Goal: Obtain resource: Download file/media

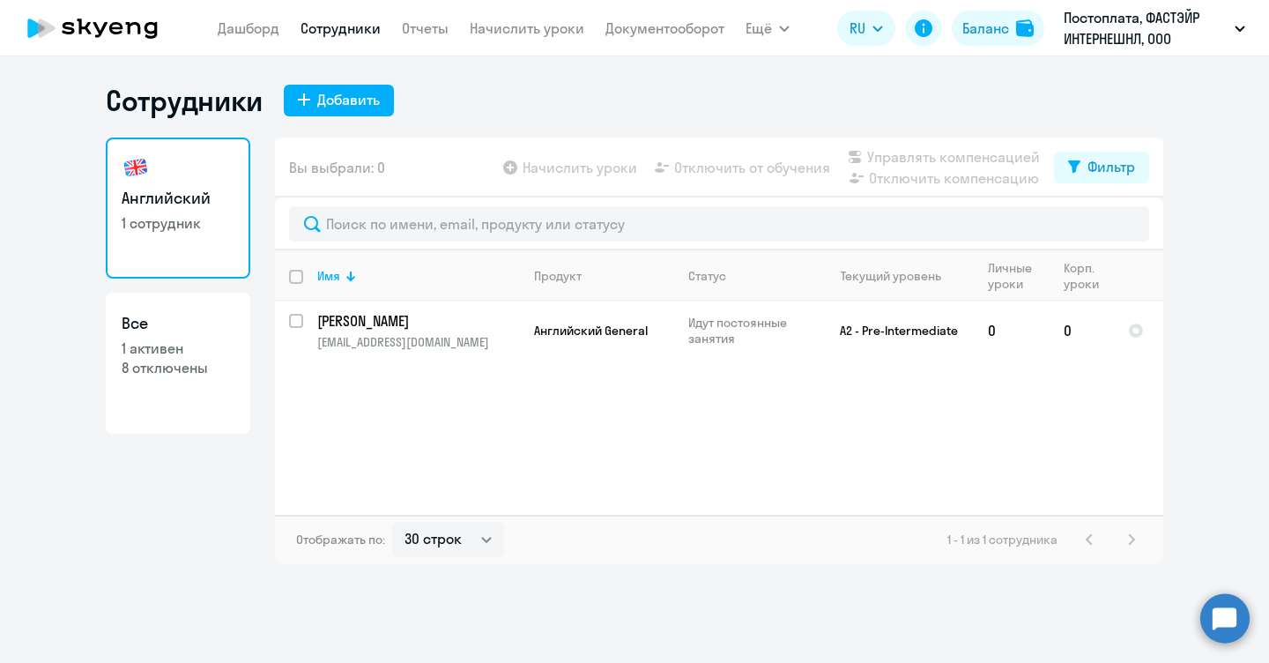
select select "30"
click at [399, 25] on nav "[PERSON_NAME] Отчеты Начислить уроки Документооборот" at bounding box center [471, 28] width 507 height 35
click at [410, 26] on link "Отчеты" at bounding box center [425, 28] width 47 height 18
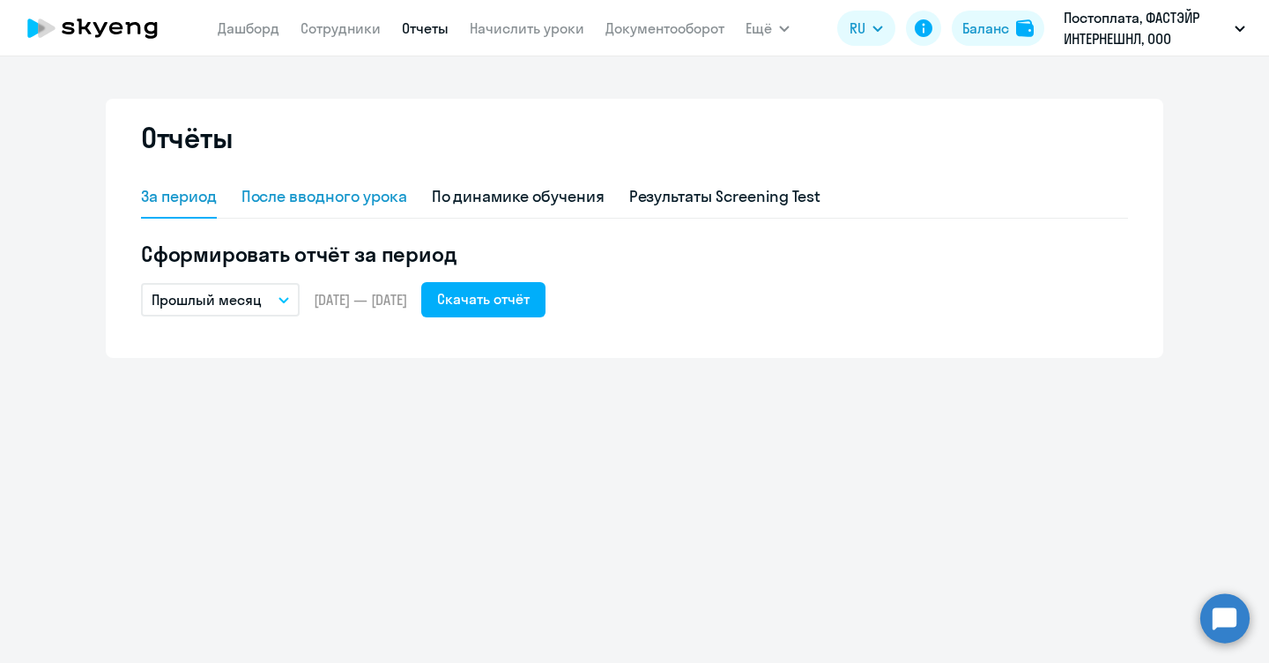
click at [366, 193] on div "После вводного урока" at bounding box center [325, 196] width 166 height 23
select select "10"
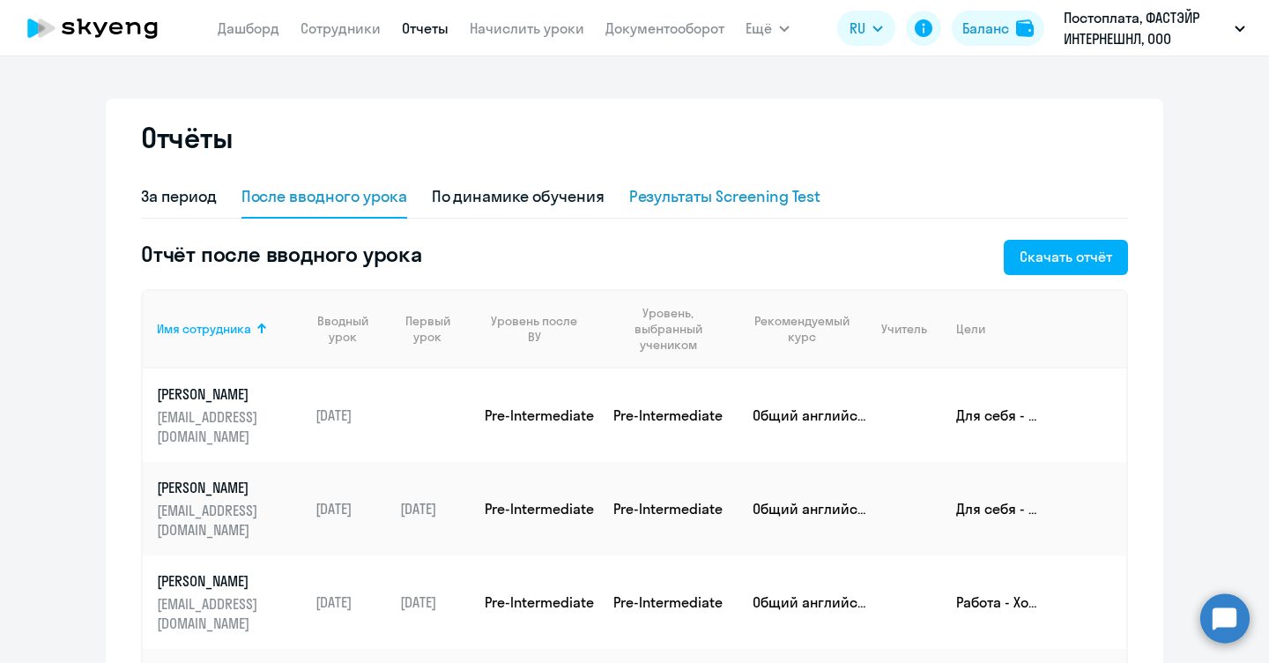
click at [749, 197] on div "Результаты Screening Test" at bounding box center [725, 196] width 192 height 23
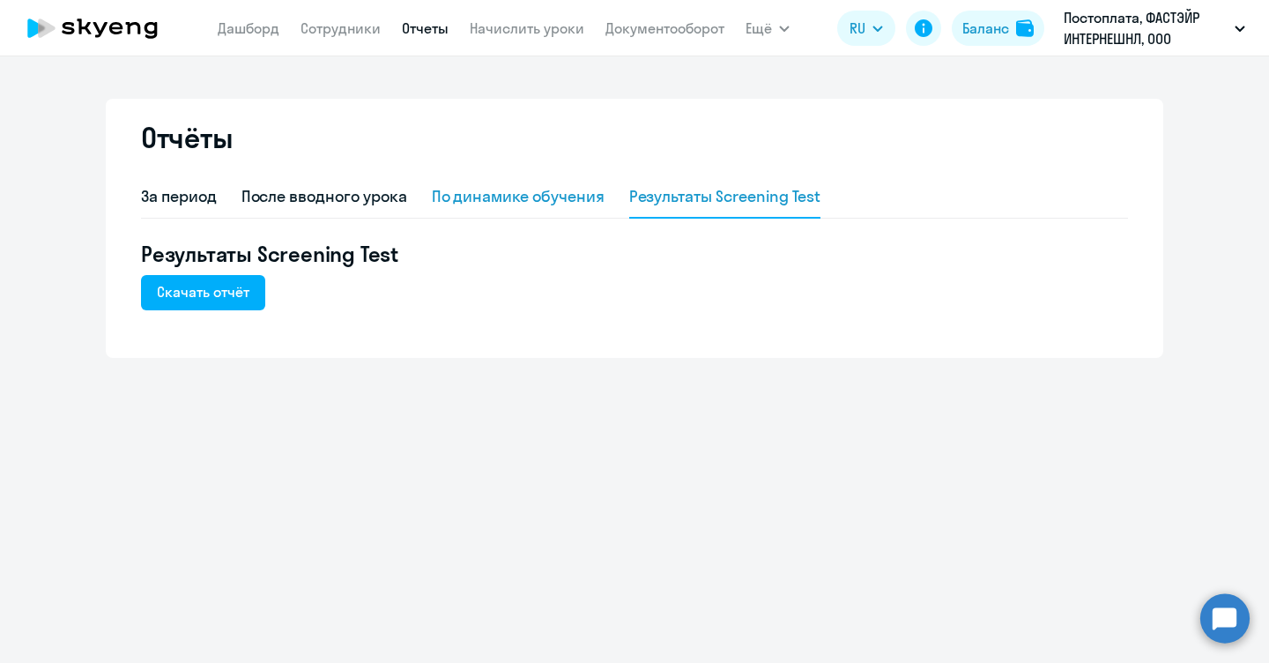
click at [556, 196] on div "По динамике обучения" at bounding box center [518, 196] width 173 height 23
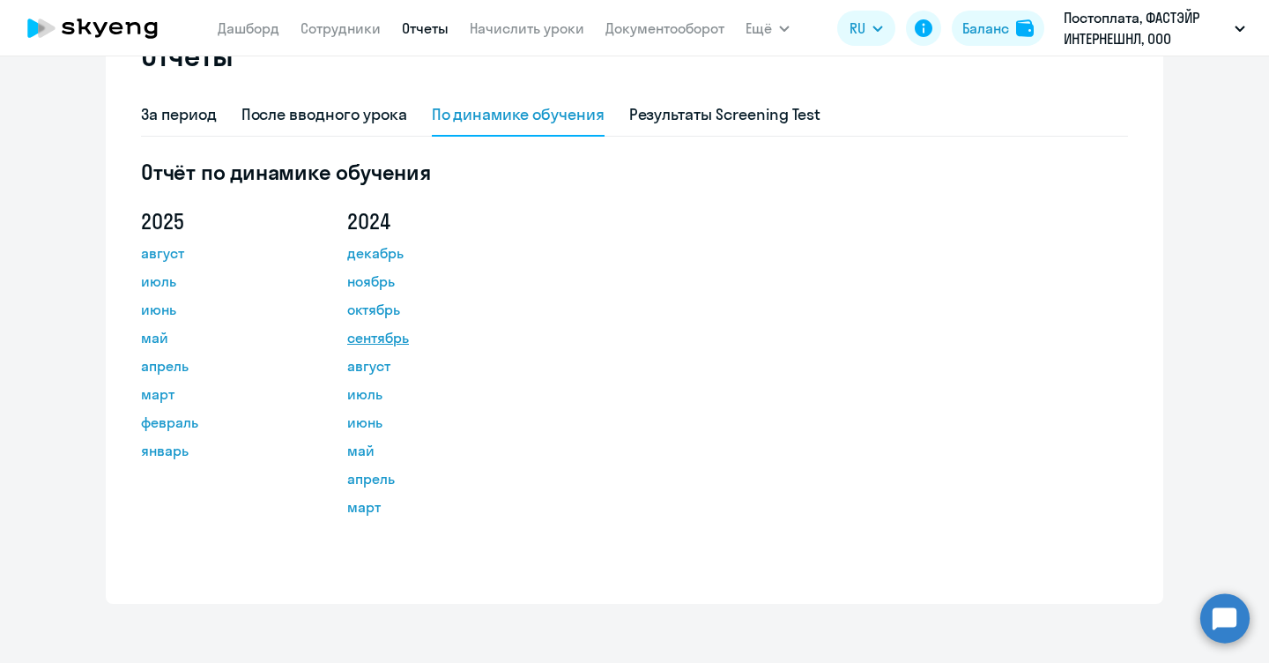
scroll to position [83, 0]
click at [318, 115] on div "После вводного урока" at bounding box center [325, 113] width 166 height 23
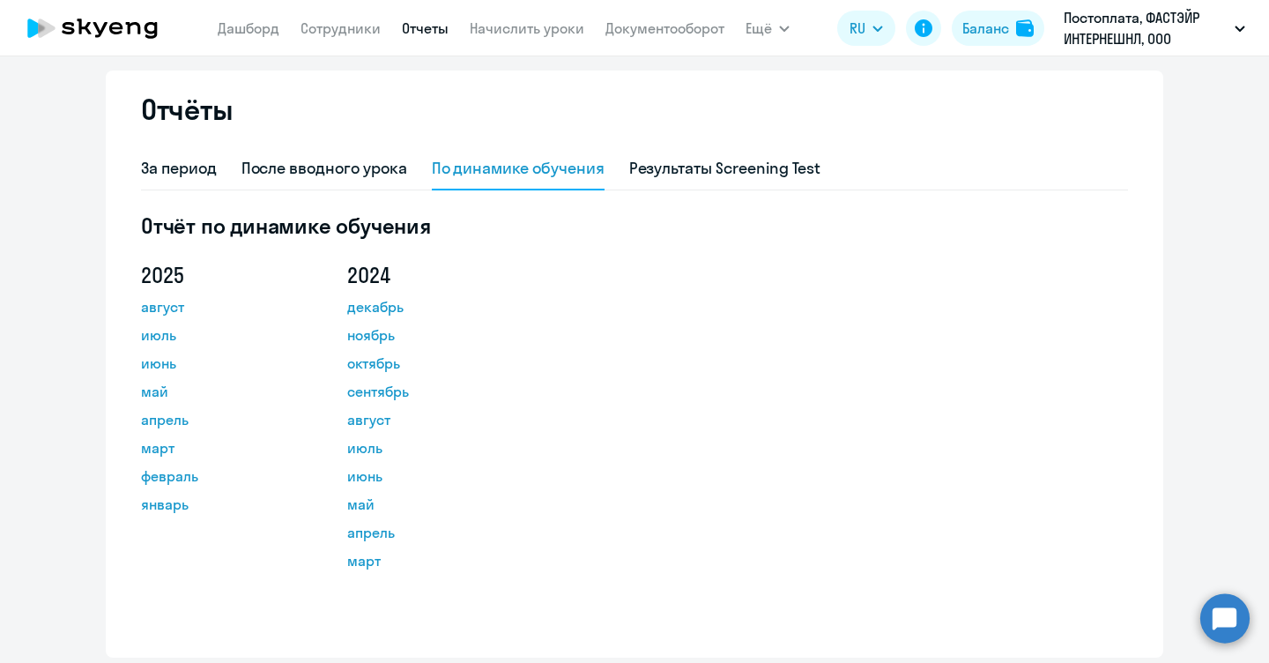
select select "10"
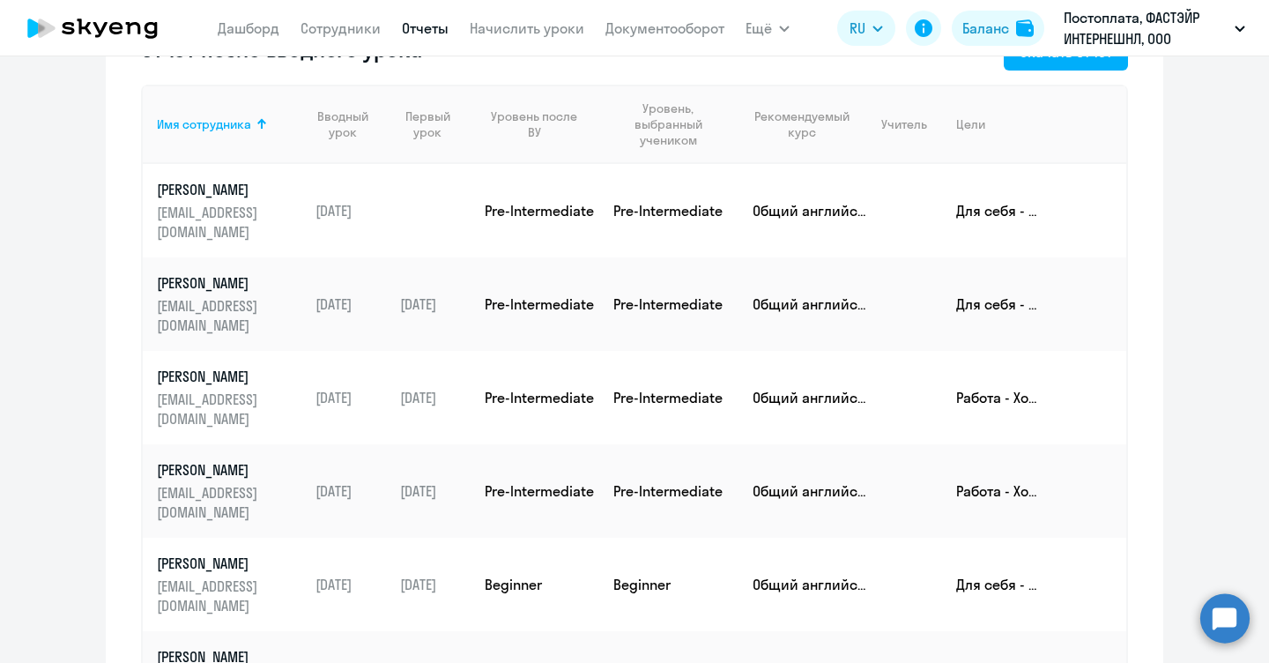
scroll to position [0, 0]
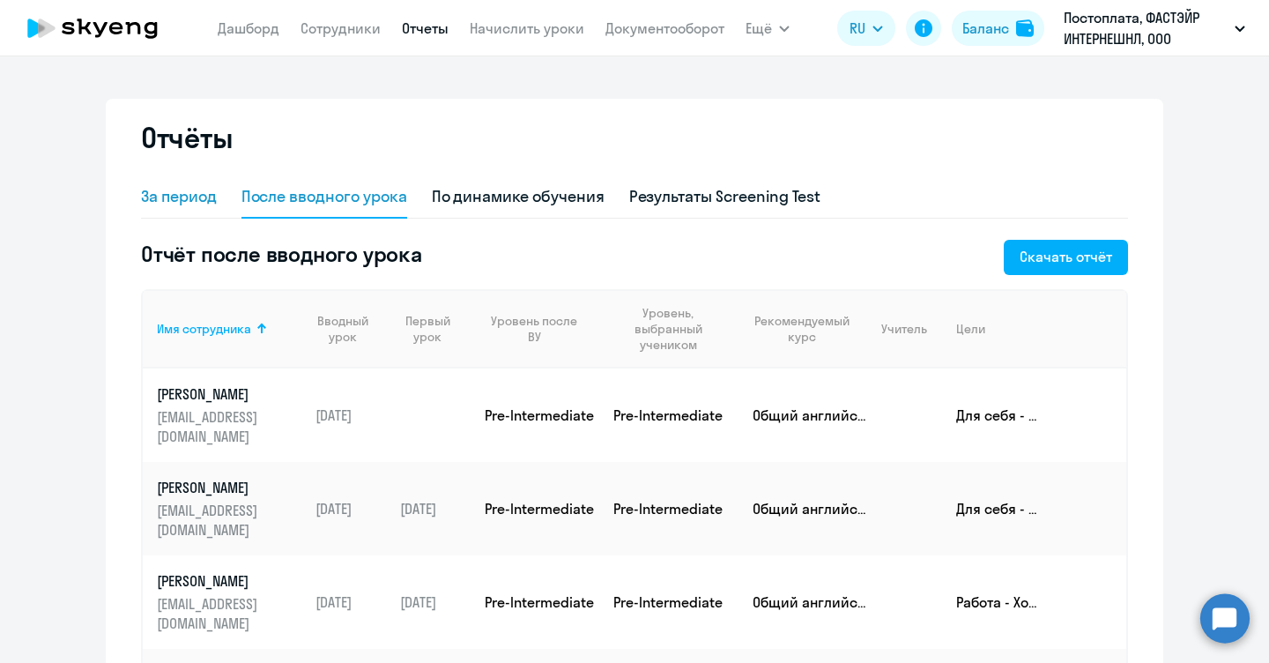
click at [166, 200] on div "За период" at bounding box center [179, 196] width 76 height 23
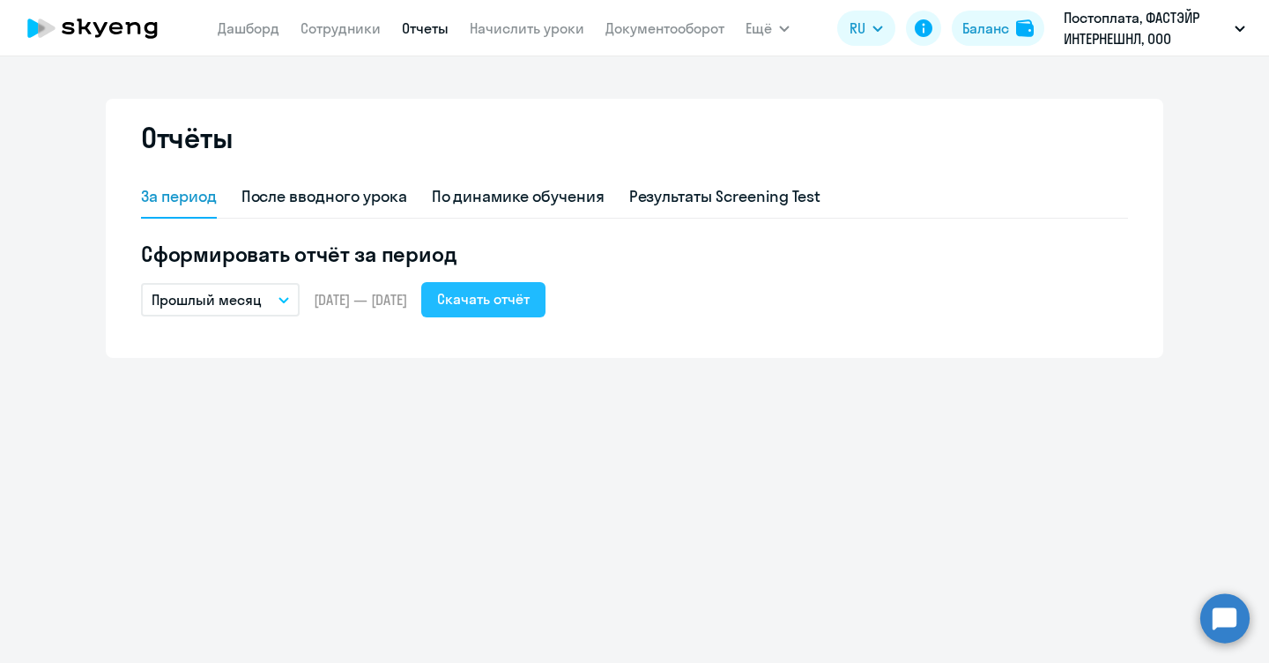
click at [525, 294] on div "Скачать отчёт" at bounding box center [483, 298] width 93 height 21
click at [219, 290] on p "Прошлый месяц" at bounding box center [207, 299] width 110 height 21
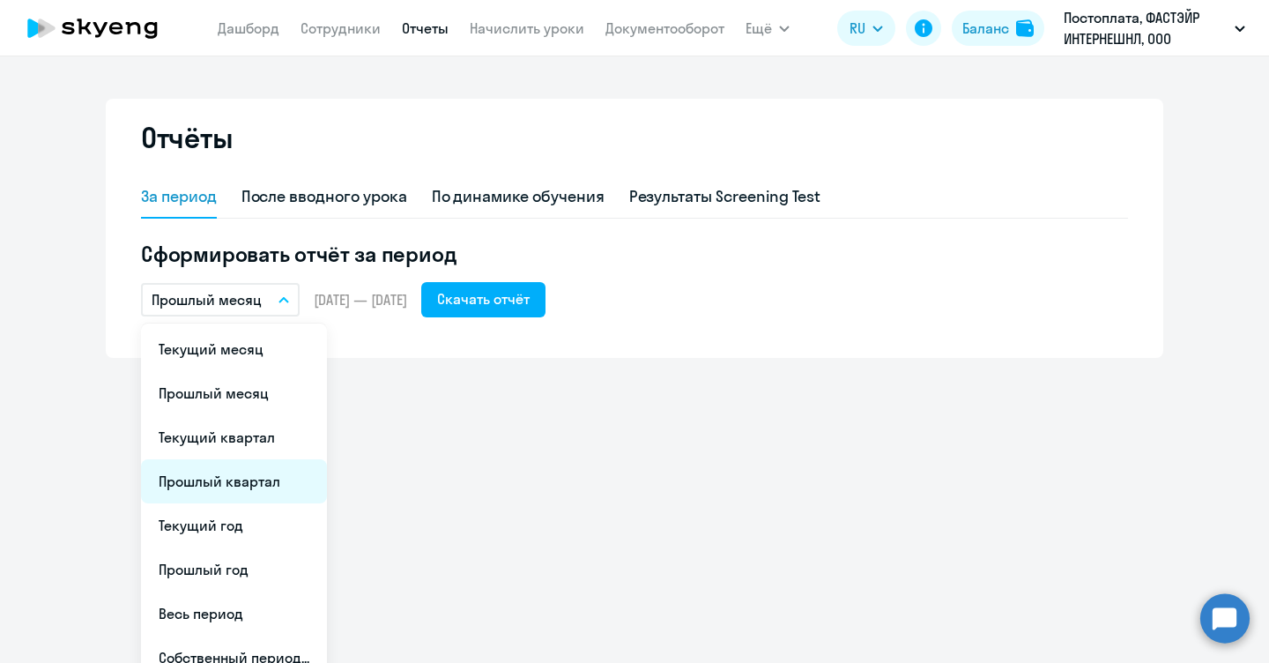
click at [259, 480] on li "Прошлый квартал" at bounding box center [234, 481] width 186 height 44
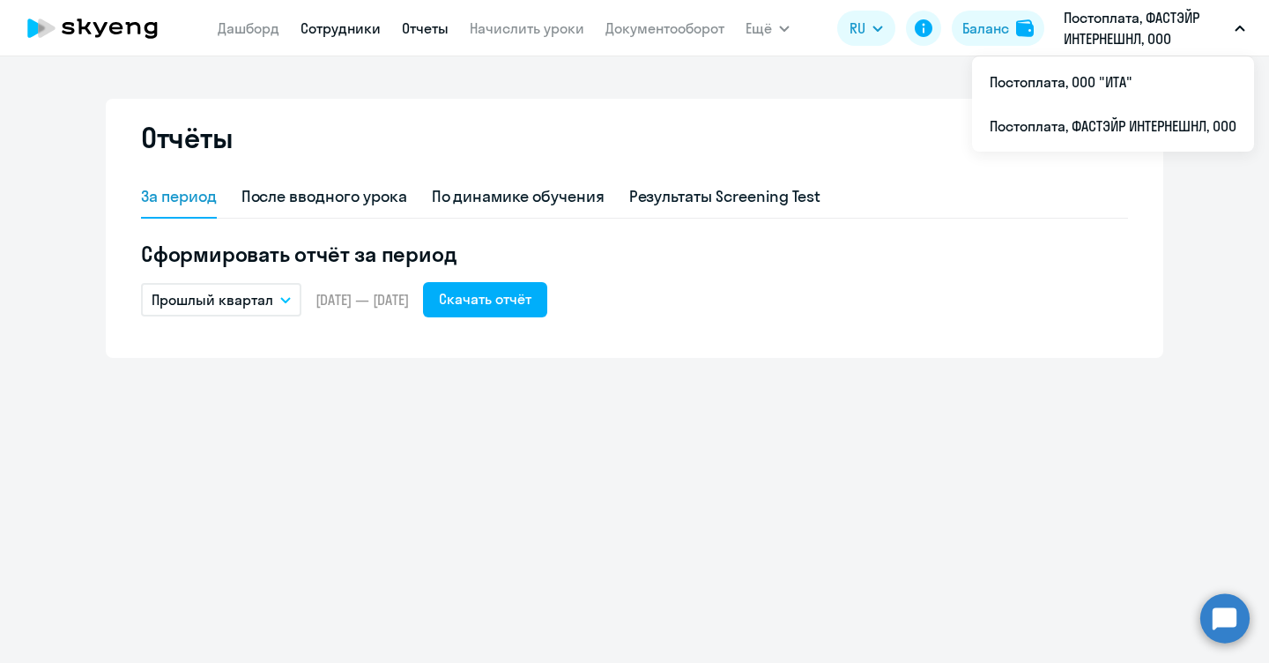
click at [316, 34] on link "Сотрудники" at bounding box center [341, 28] width 80 height 18
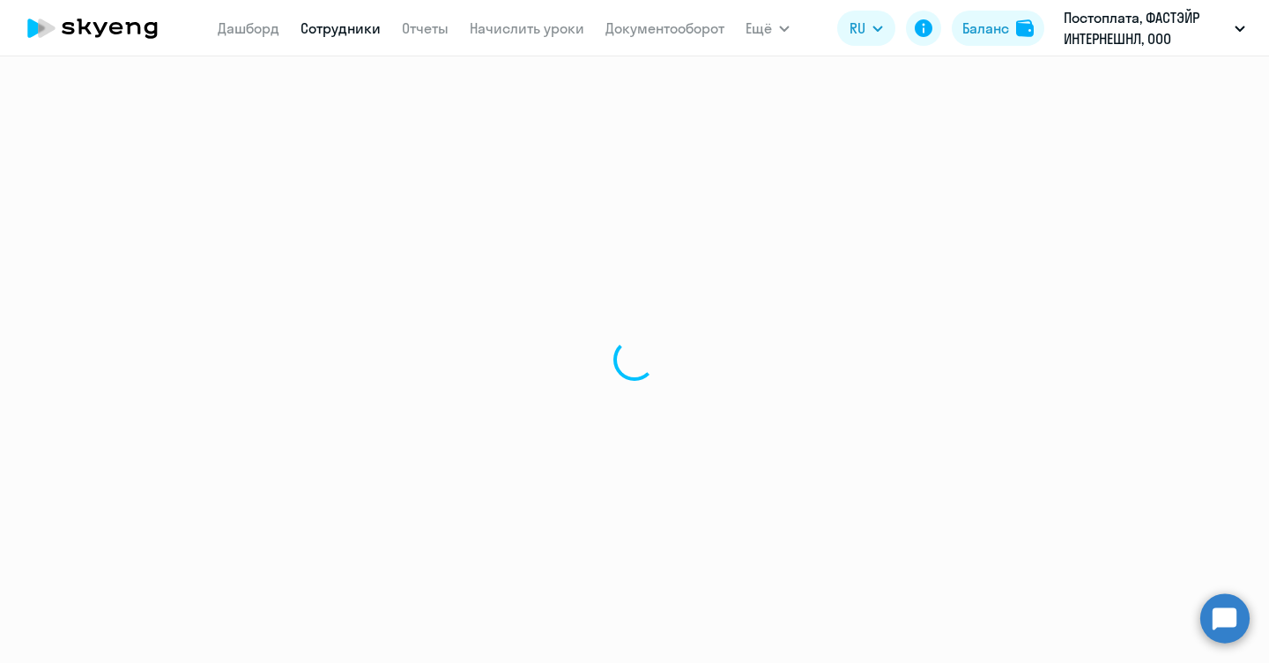
select select "30"
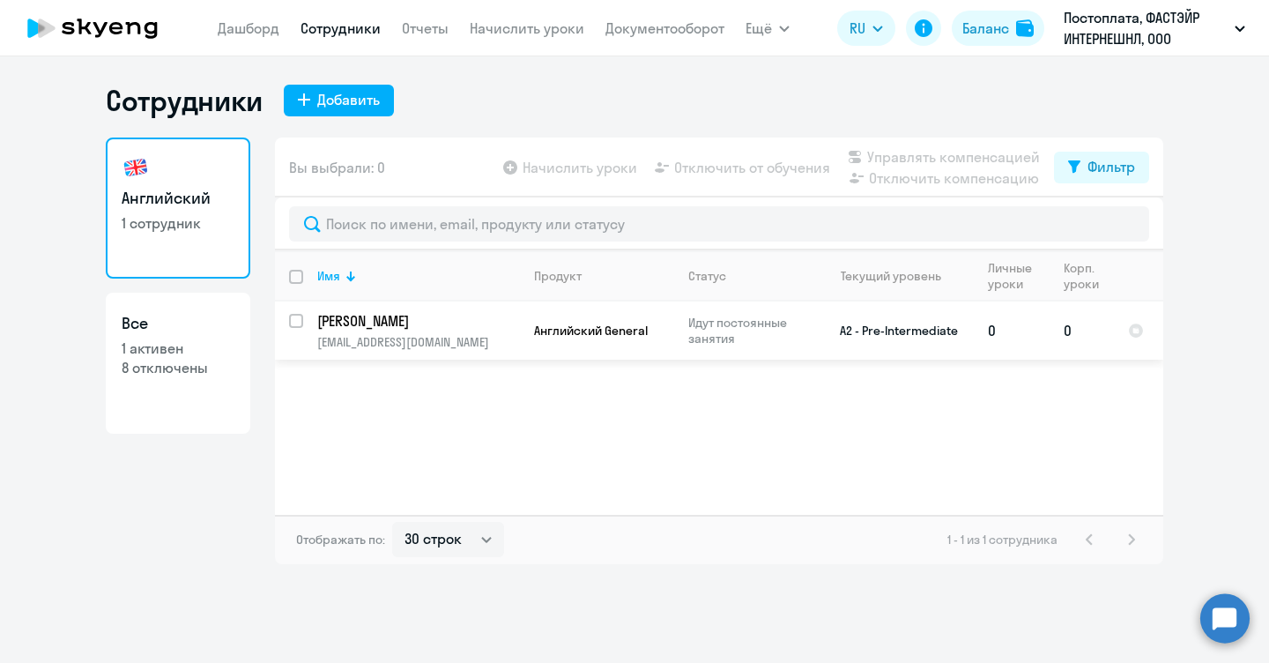
click at [542, 339] on td "Английский General" at bounding box center [597, 330] width 154 height 58
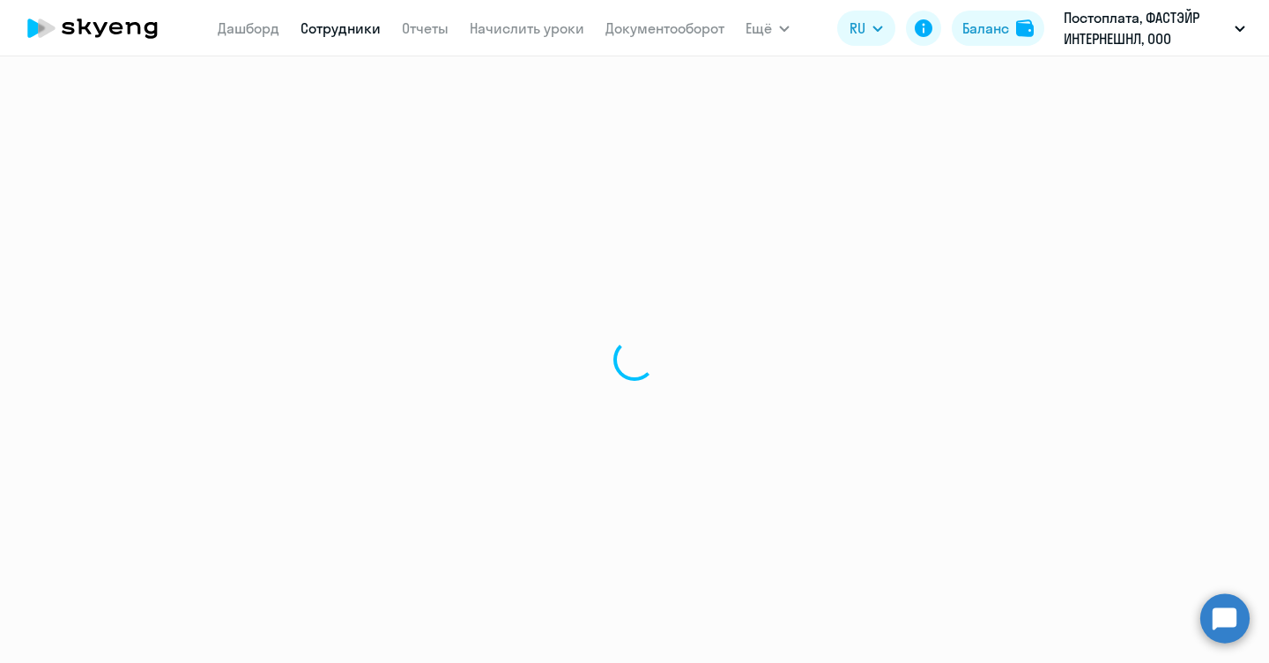
select select "english"
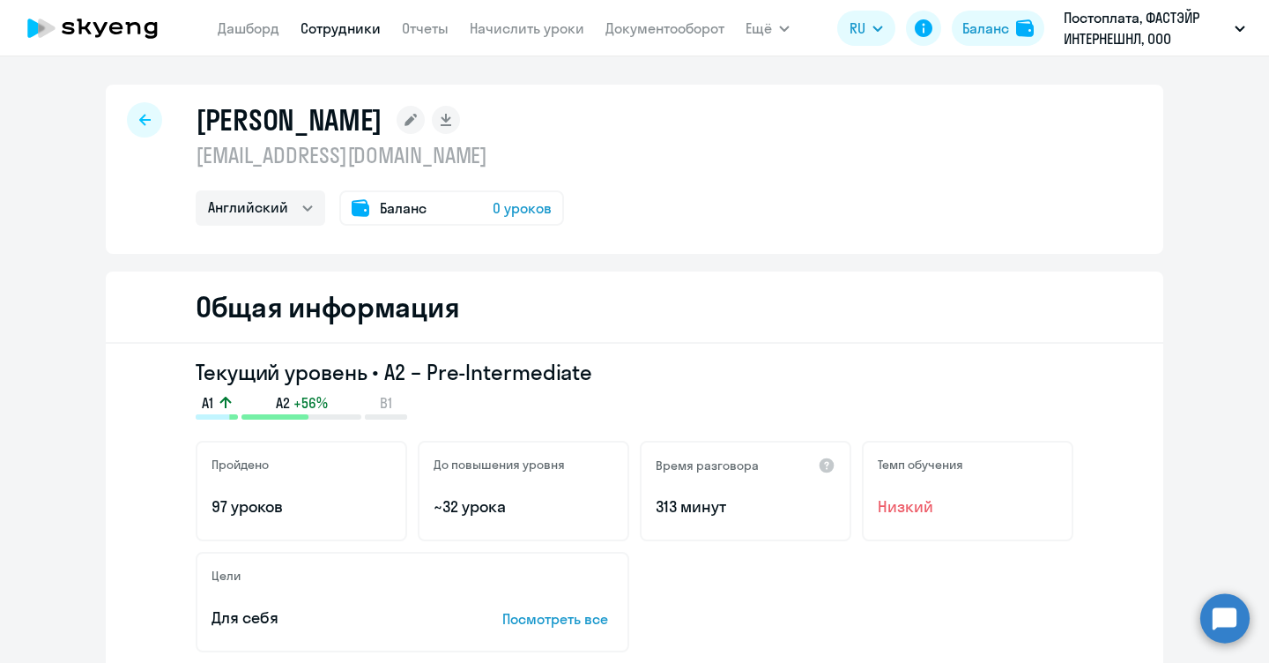
click at [450, 34] on nav "[PERSON_NAME] Отчеты Начислить уроки Документооборот" at bounding box center [471, 28] width 507 height 35
click at [445, 33] on nav "[PERSON_NAME] Отчеты Начислить уроки Документооборот" at bounding box center [471, 28] width 507 height 35
click at [439, 24] on link "Отчеты" at bounding box center [425, 28] width 47 height 18
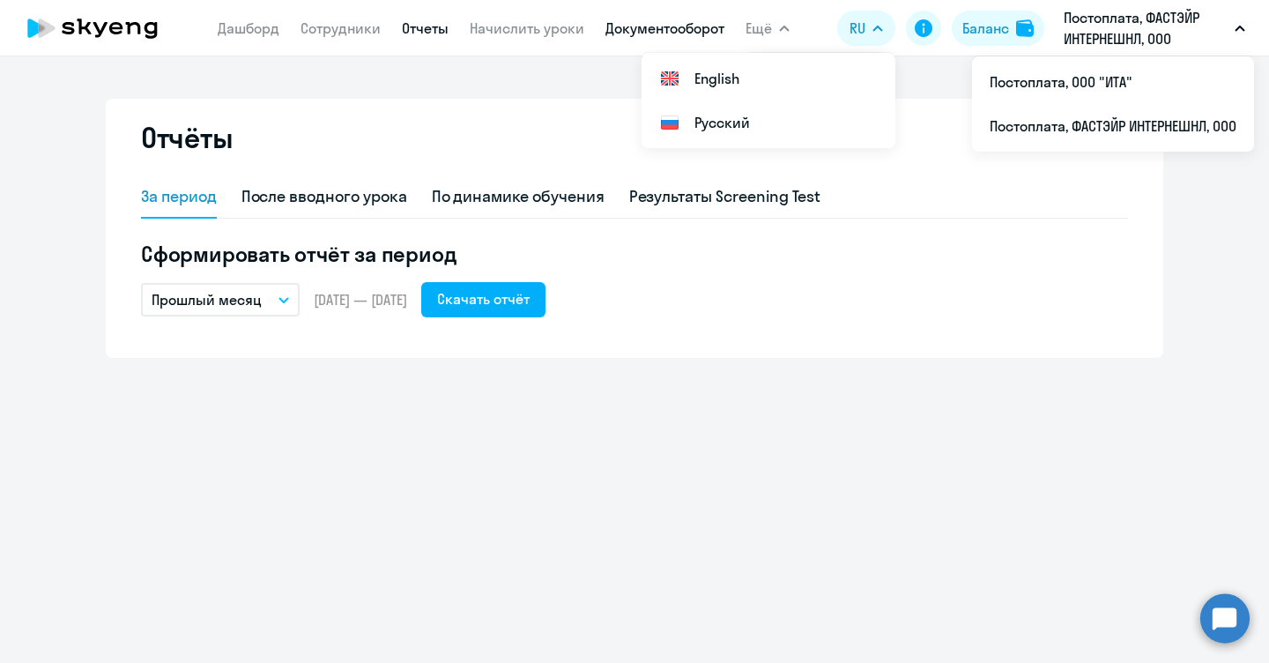
click at [668, 33] on link "Документооборот" at bounding box center [665, 28] width 119 height 18
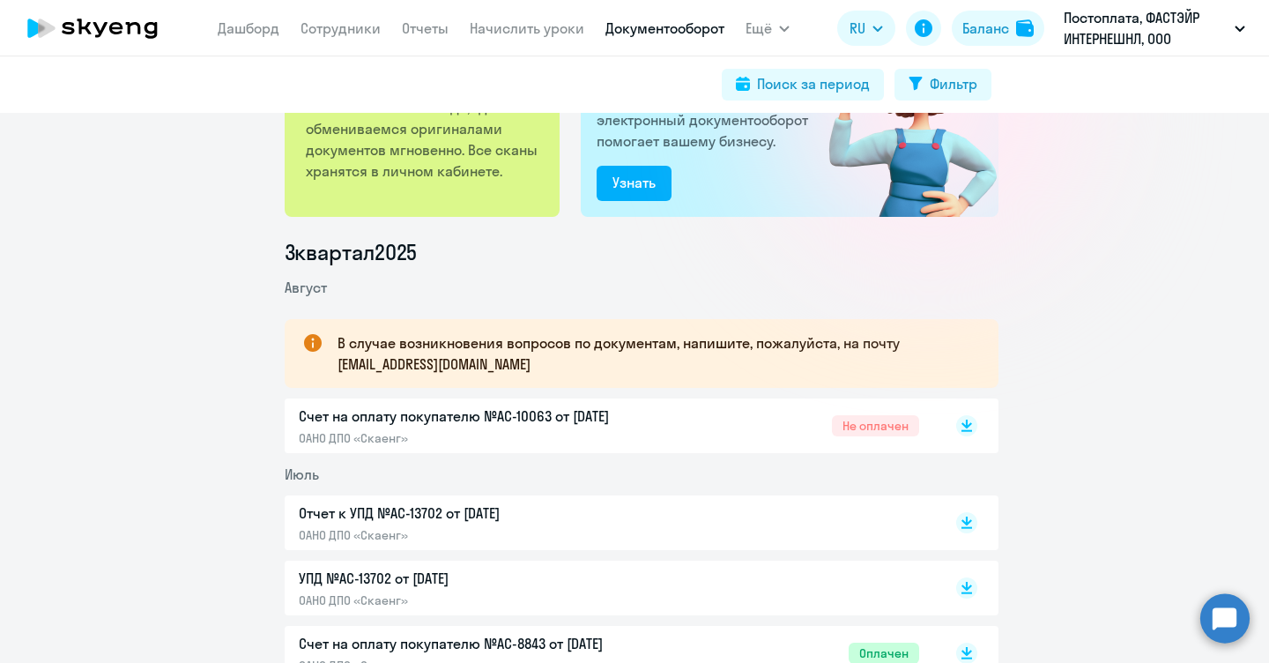
scroll to position [234, 0]
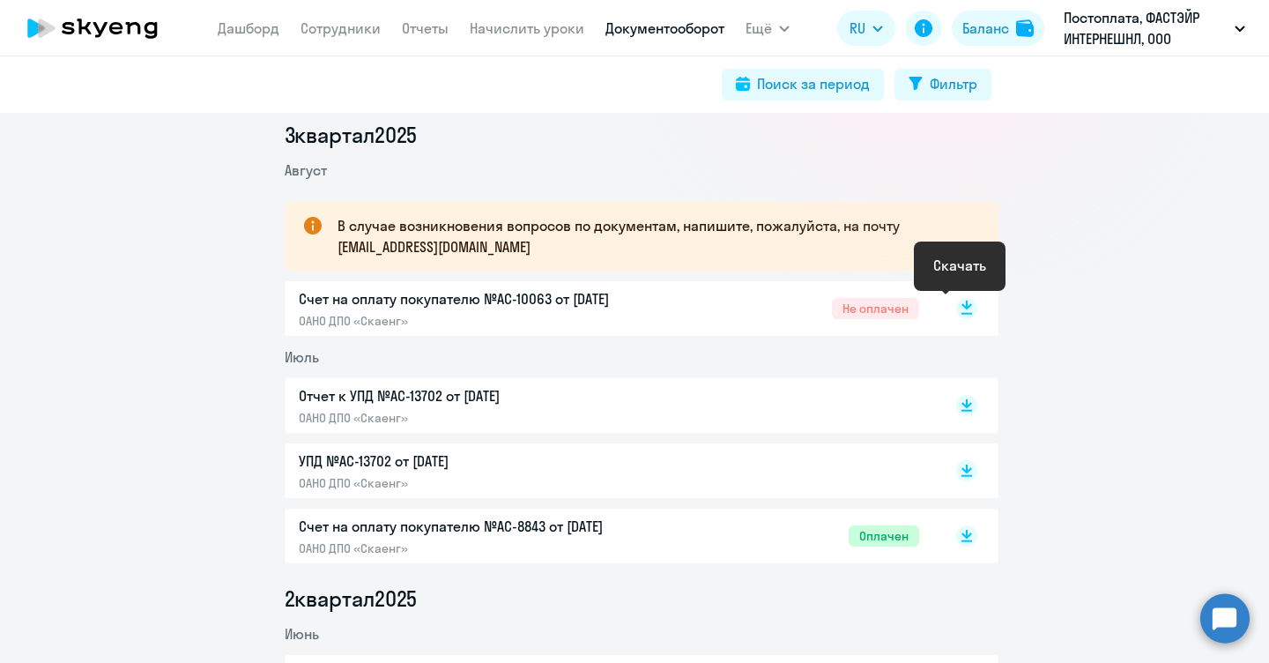
click at [956, 310] on rect at bounding box center [966, 308] width 21 height 21
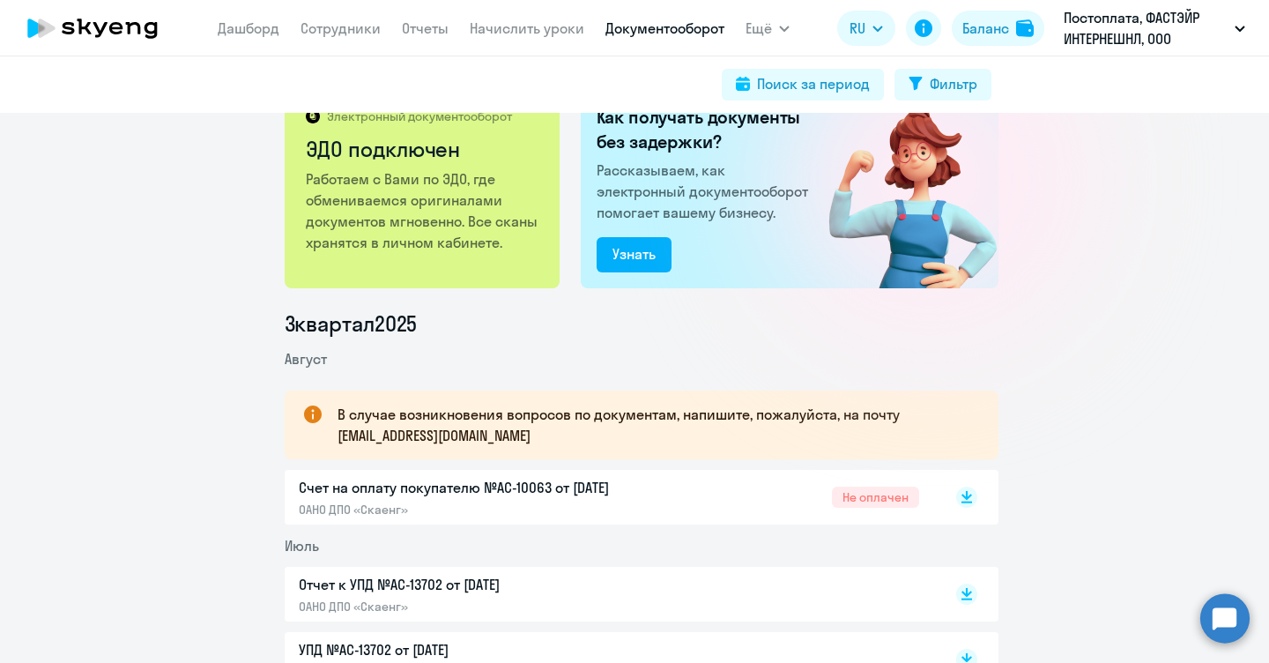
scroll to position [0, 0]
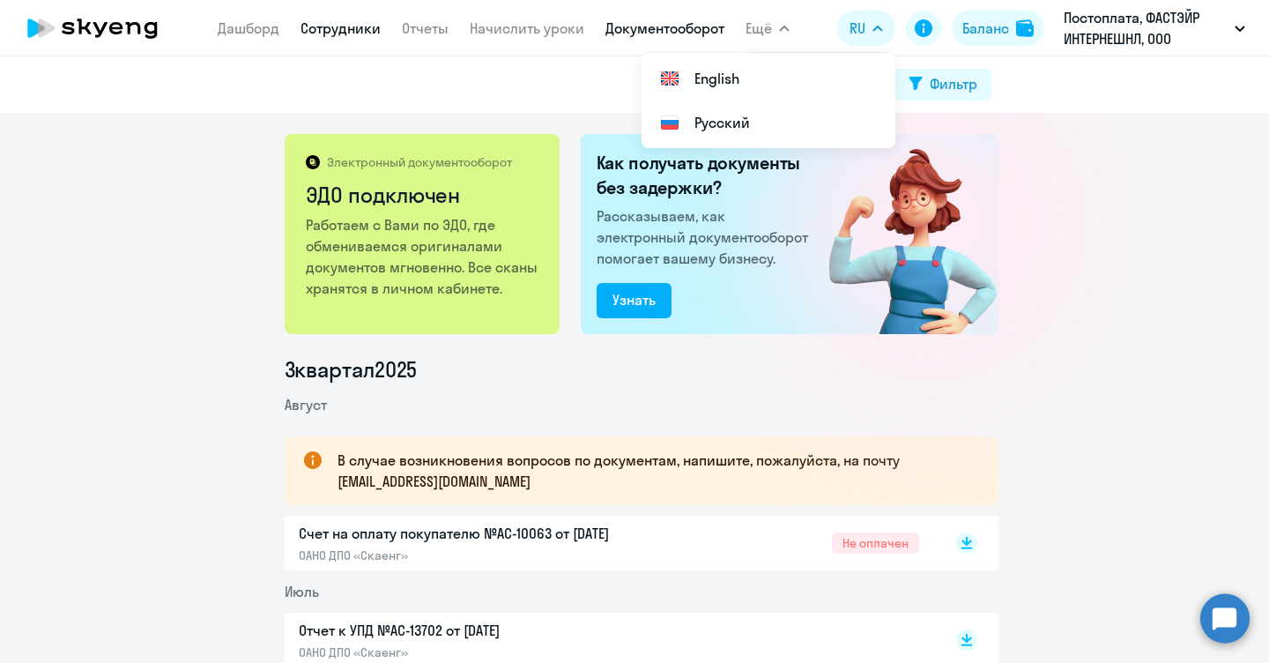
click at [330, 33] on link "Сотрудники" at bounding box center [341, 28] width 80 height 18
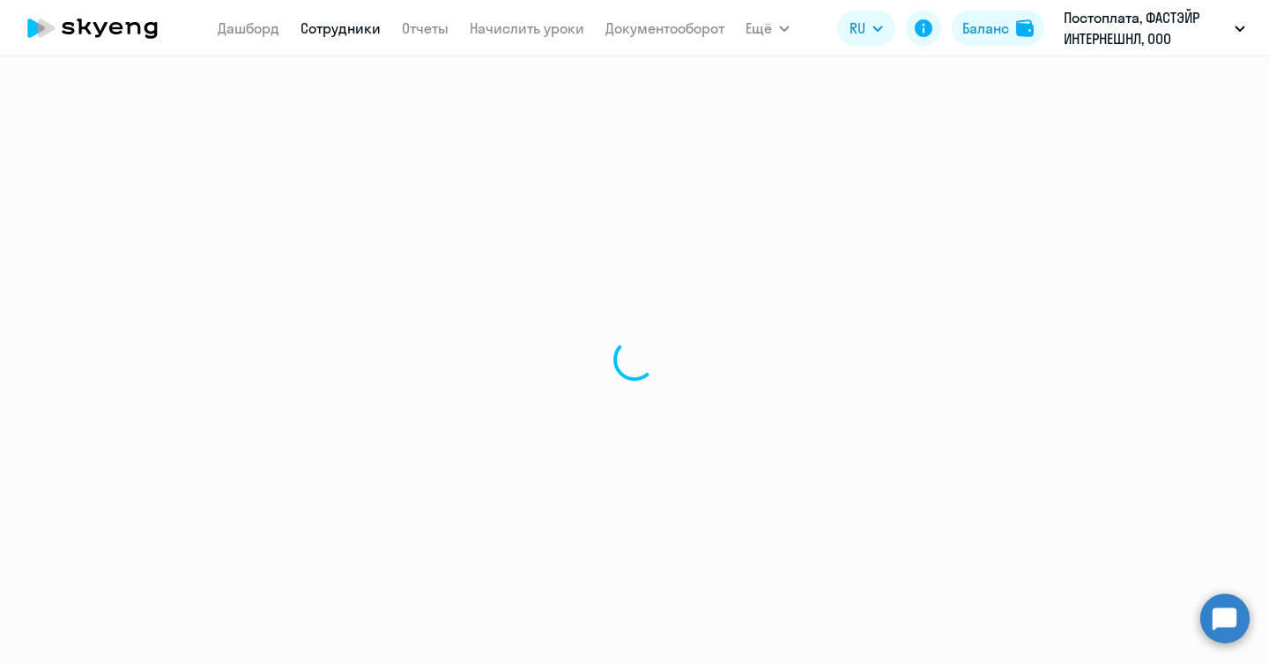
select select "30"
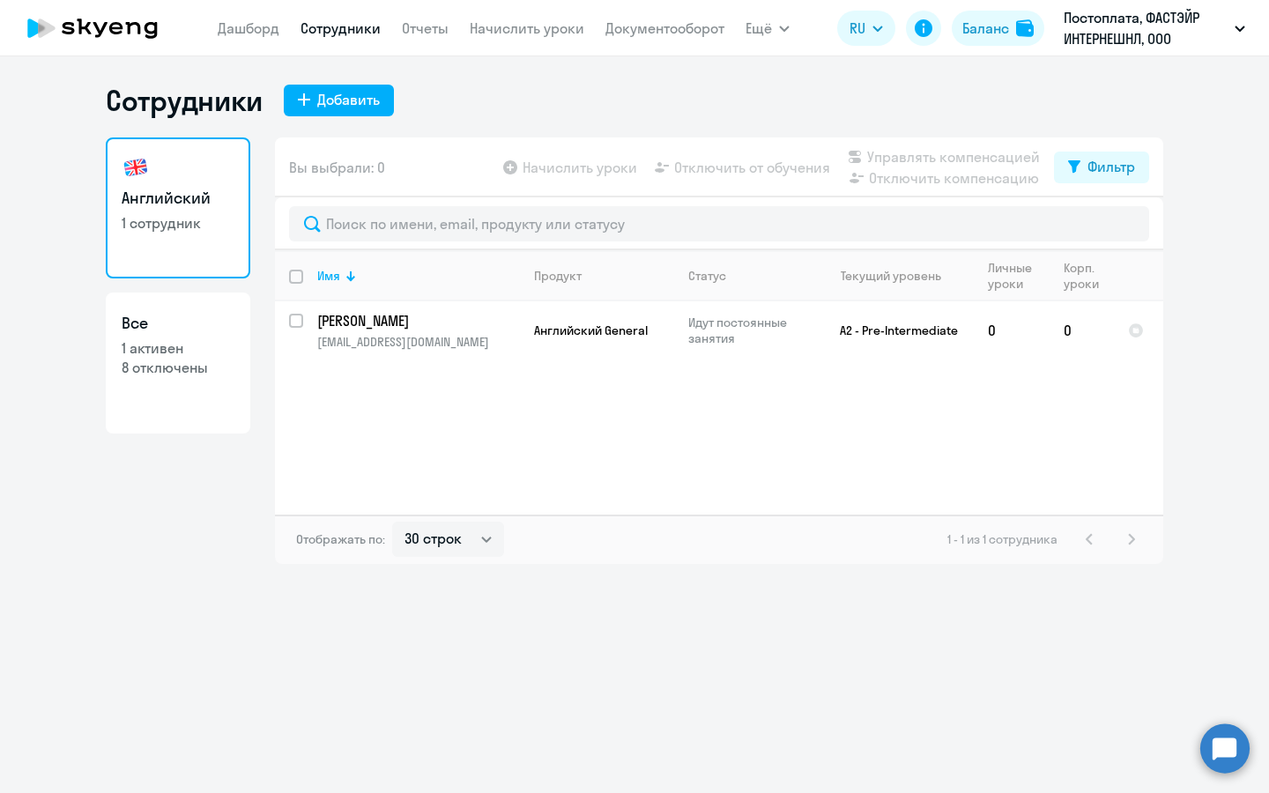
drag, startPoint x: 39, startPoint y: 2, endPoint x: 566, endPoint y: 524, distance: 741.8
click at [566, 524] on app-root "[PERSON_NAME] Отчеты Начислить уроки Документооборот Ещё Все продукты Дашборд С…" at bounding box center [634, 396] width 1269 height 793
click at [975, 628] on div "Сотрудники Добавить Английский 1 сотрудник Все 1 активен 8 отключены Вы выбрали…" at bounding box center [634, 424] width 1269 height 737
drag, startPoint x: 1171, startPoint y: 599, endPoint x: 182, endPoint y: 219, distance: 1058.7
click at [100, 141] on div "Сотрудники Добавить Английский 1 сотрудник Все 1 активен 8 отключены Вы выбрали…" at bounding box center [634, 424] width 1269 height 737
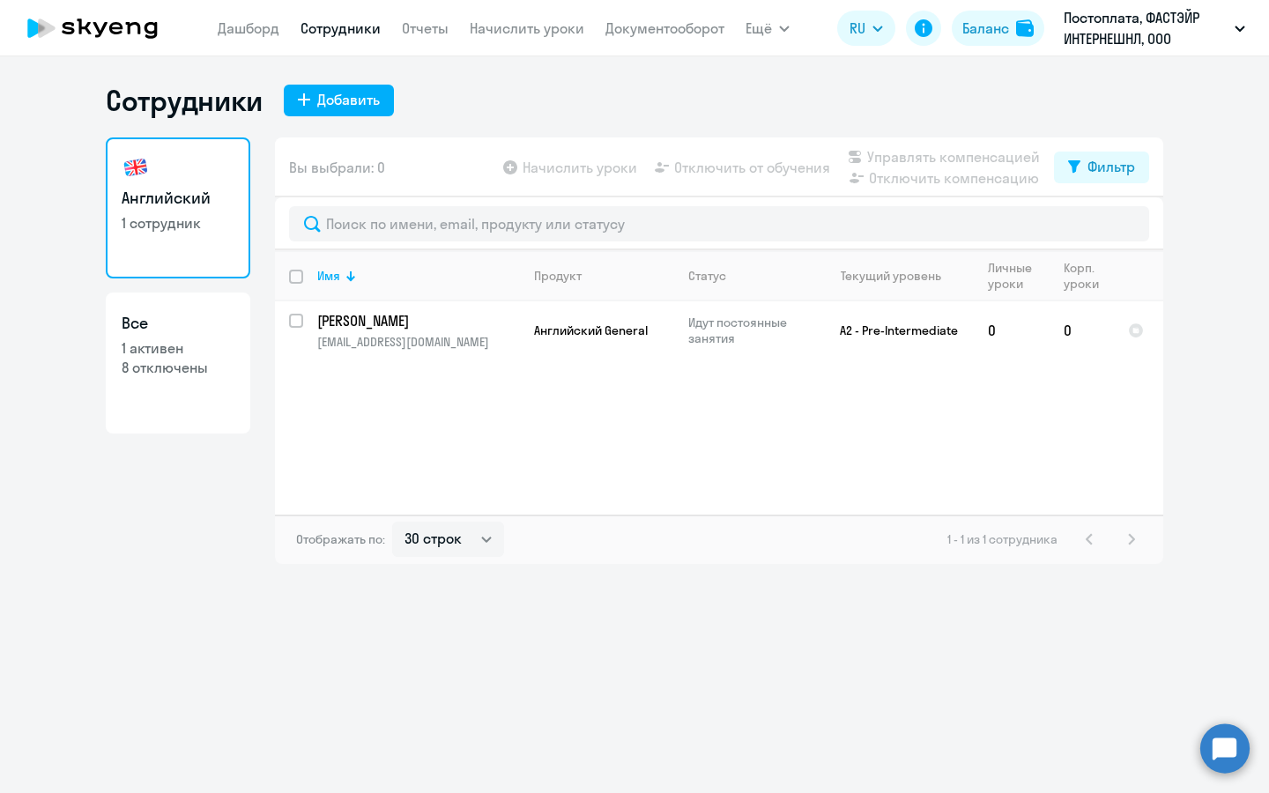
click at [778, 557] on div "Отображать по: 30 строк 50 строк 100 строк 1 - 1 из 1 сотрудника" at bounding box center [719, 539] width 889 height 49
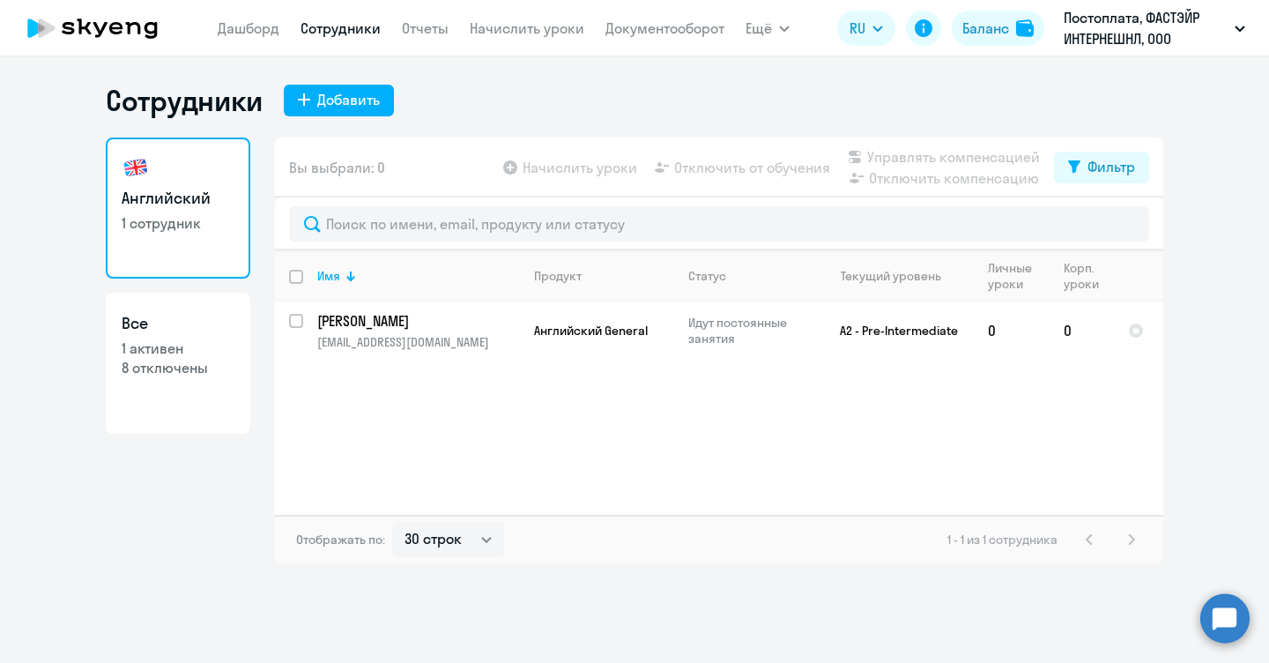
drag, startPoint x: 86, startPoint y: 65, endPoint x: 882, endPoint y: 496, distance: 905.2
click at [887, 502] on div "Сотрудники Добавить Английский 1 сотрудник Все 1 активен 8 отключены Вы выбрали…" at bounding box center [634, 359] width 1269 height 606
click at [1212, 208] on ng-component "Сотрудники Добавить Английский 1 сотрудник Все 1 активен 8 отключены Вы выбрали…" at bounding box center [634, 323] width 1269 height 481
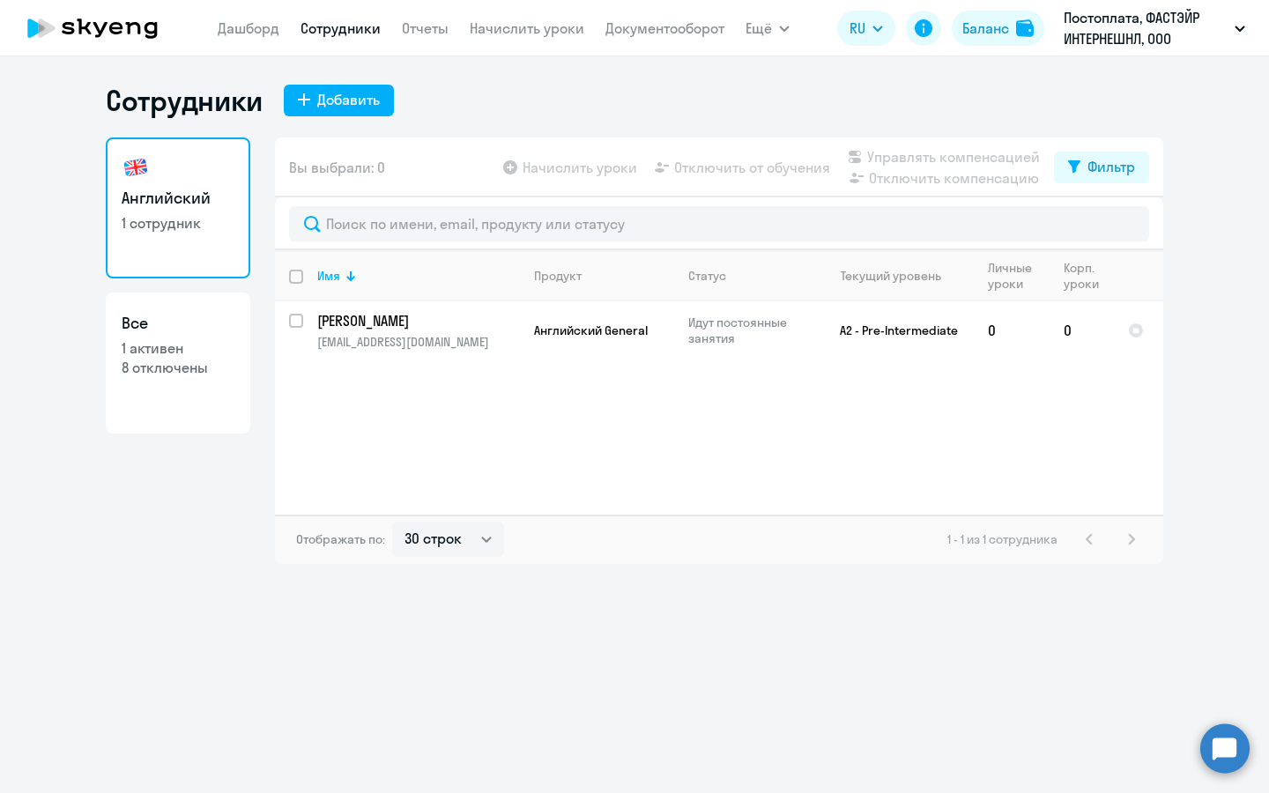
drag, startPoint x: 1199, startPoint y: 547, endPoint x: 1079, endPoint y: 481, distance: 136.9
click at [1083, 486] on ng-component "Сотрудники Добавить Английский 1 сотрудник Все 1 активен 8 отключены Вы выбрали…" at bounding box center [634, 323] width 1269 height 481
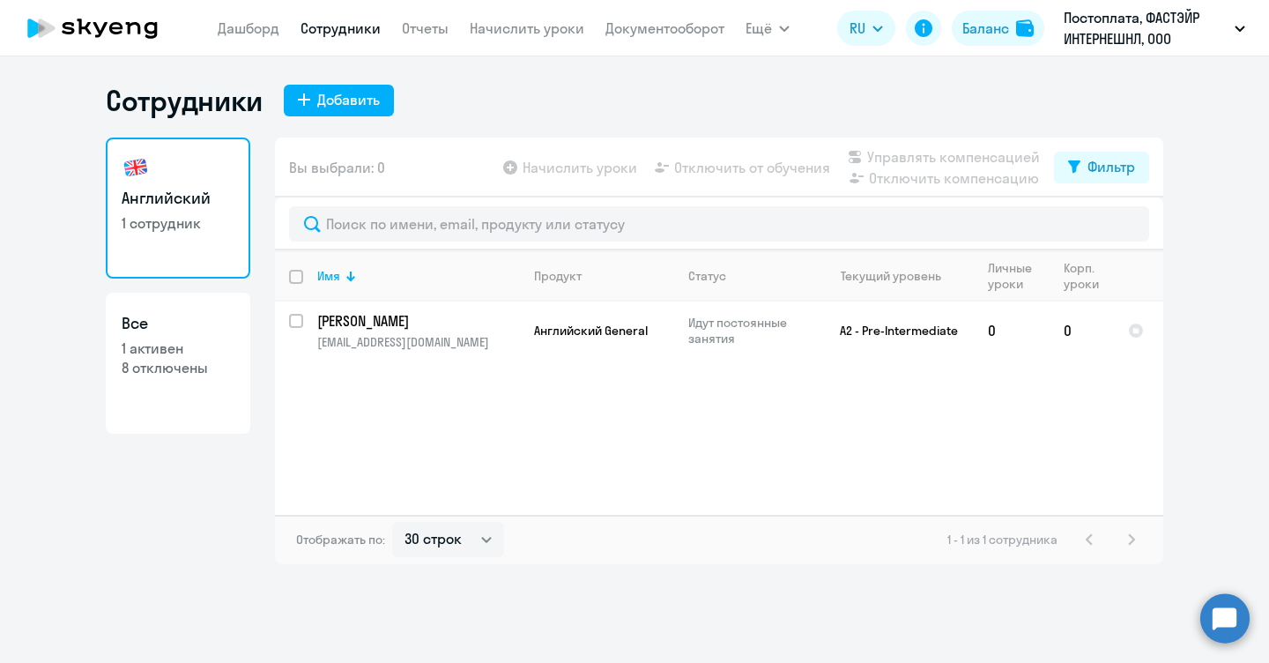
drag, startPoint x: 124, startPoint y: 91, endPoint x: 194, endPoint y: 117, distance: 74.5
click at [194, 117] on app-root "[PERSON_NAME] Отчеты Начислить уроки Документооборот Ещё Все продукты Дашборд С…" at bounding box center [634, 331] width 1269 height 663
click at [248, 69] on div "Сотрудники Добавить Английский 1 сотрудник Все 1 активен 8 отключены Вы выбрали…" at bounding box center [634, 359] width 1269 height 606
drag, startPoint x: 482, startPoint y: 337, endPoint x: 297, endPoint y: 340, distance: 185.2
click at [297, 340] on tr "[PERSON_NAME] [EMAIL_ADDRESS][DOMAIN_NAME] [DEMOGRAPHIC_DATA] General Идут пост…" at bounding box center [719, 330] width 889 height 58
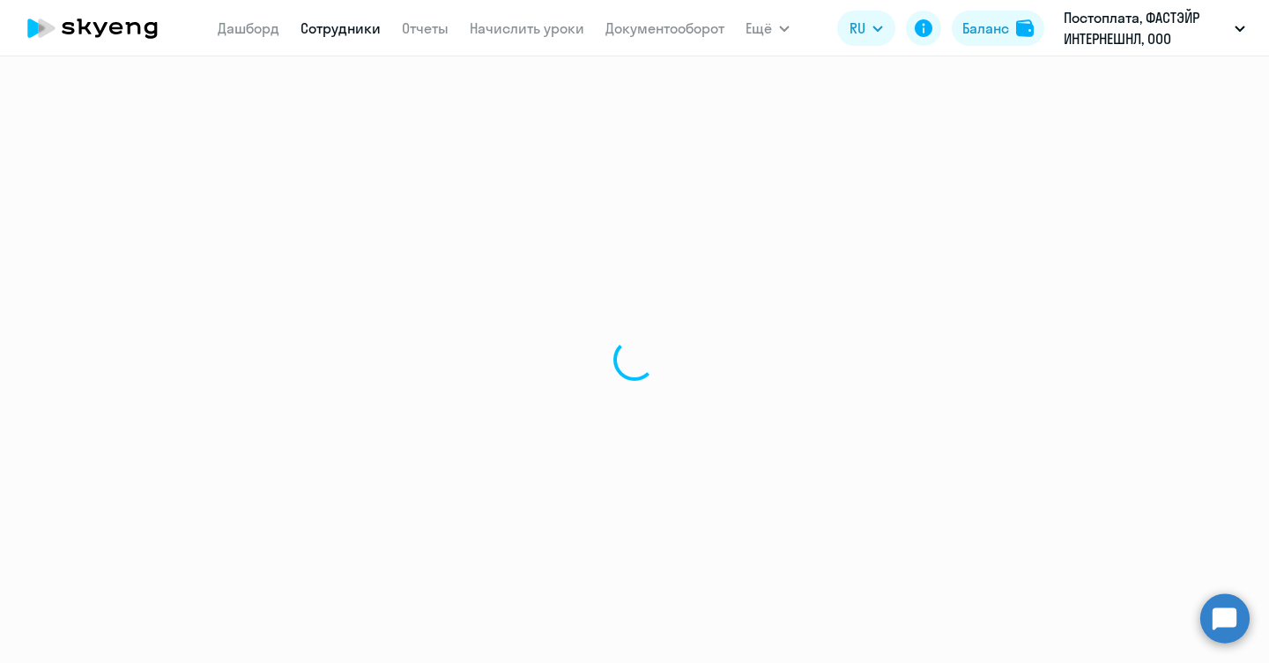
select select "english"
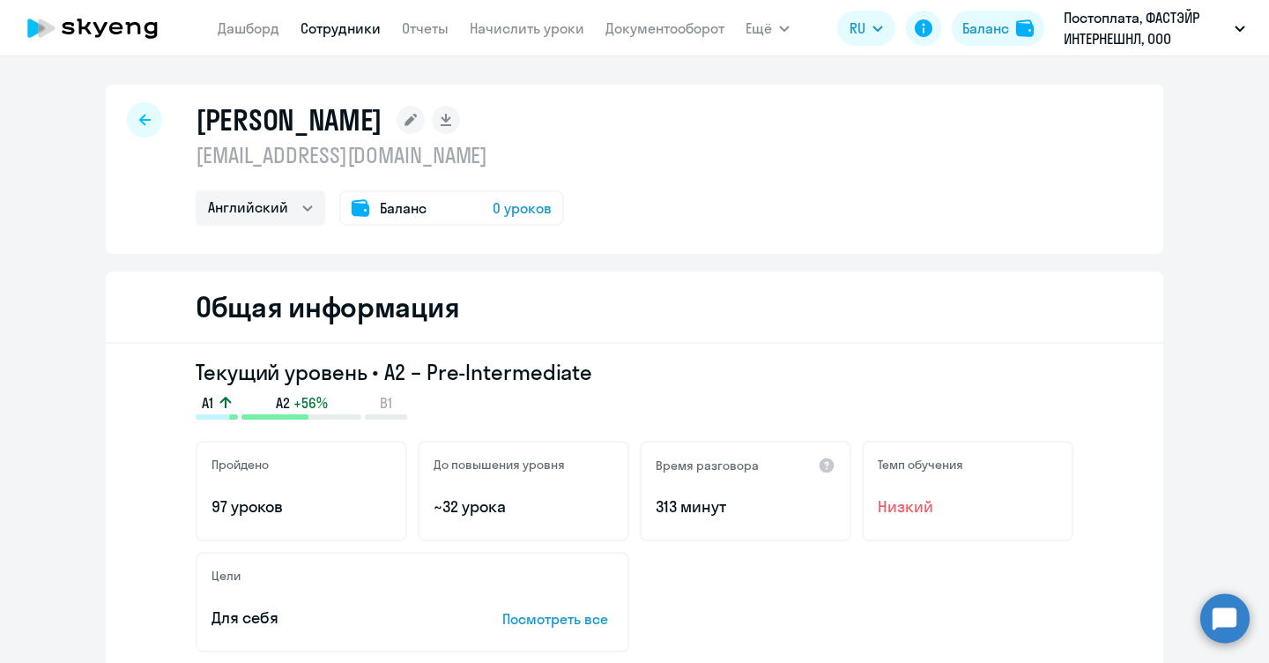
drag, startPoint x: 454, startPoint y: 157, endPoint x: 190, endPoint y: 145, distance: 264.7
click at [196, 145] on p "[EMAIL_ADDRESS][DOMAIN_NAME]" at bounding box center [380, 155] width 368 height 28
copy p "[EMAIL_ADDRESS][DOMAIN_NAME]"
click at [530, 169] on div "[PERSON_NAME] [EMAIL_ADDRESS][DOMAIN_NAME] Английский Баланс 0 уроков" at bounding box center [380, 163] width 368 height 123
drag, startPoint x: 386, startPoint y: 120, endPoint x: 192, endPoint y: 128, distance: 194.1
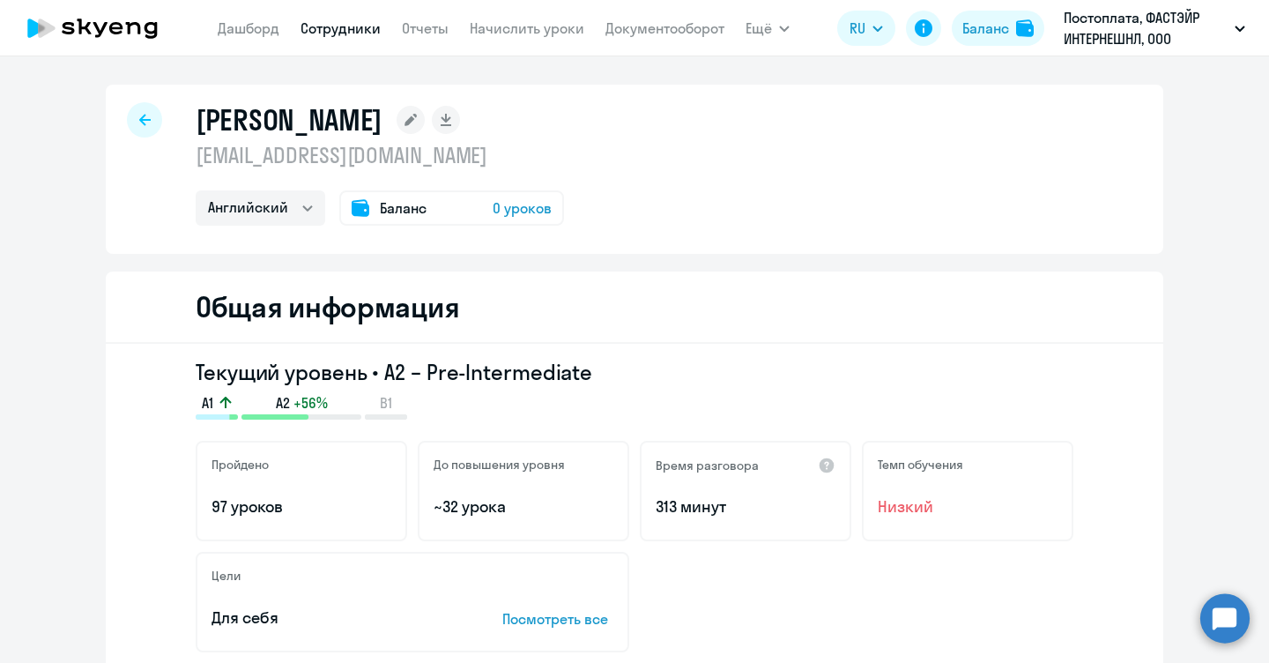
click at [188, 128] on div "[PERSON_NAME] [EMAIL_ADDRESS][DOMAIN_NAME] Английский Баланс 0 уроков" at bounding box center [635, 169] width 1058 height 169
copy h1 "[PERSON_NAME]"
click at [584, 121] on div "[PERSON_NAME] [EMAIL_ADDRESS][DOMAIN_NAME] Английский Баланс 0 уроков" at bounding box center [635, 169] width 1058 height 169
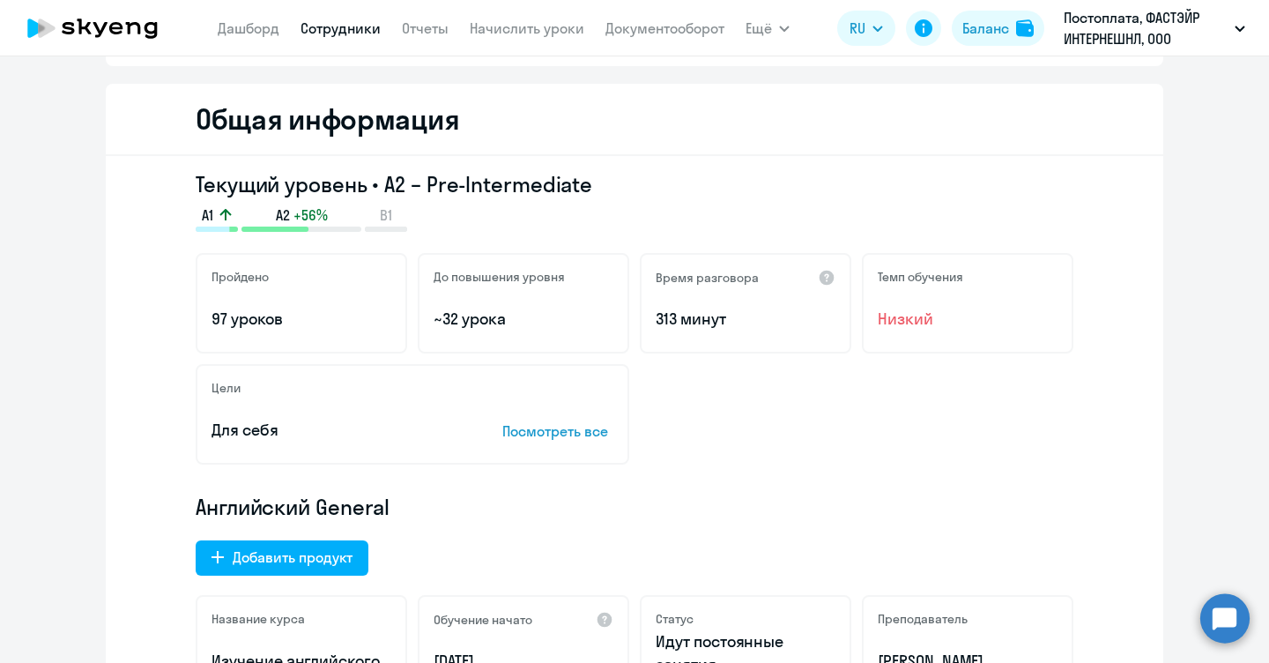
scroll to position [234, 0]
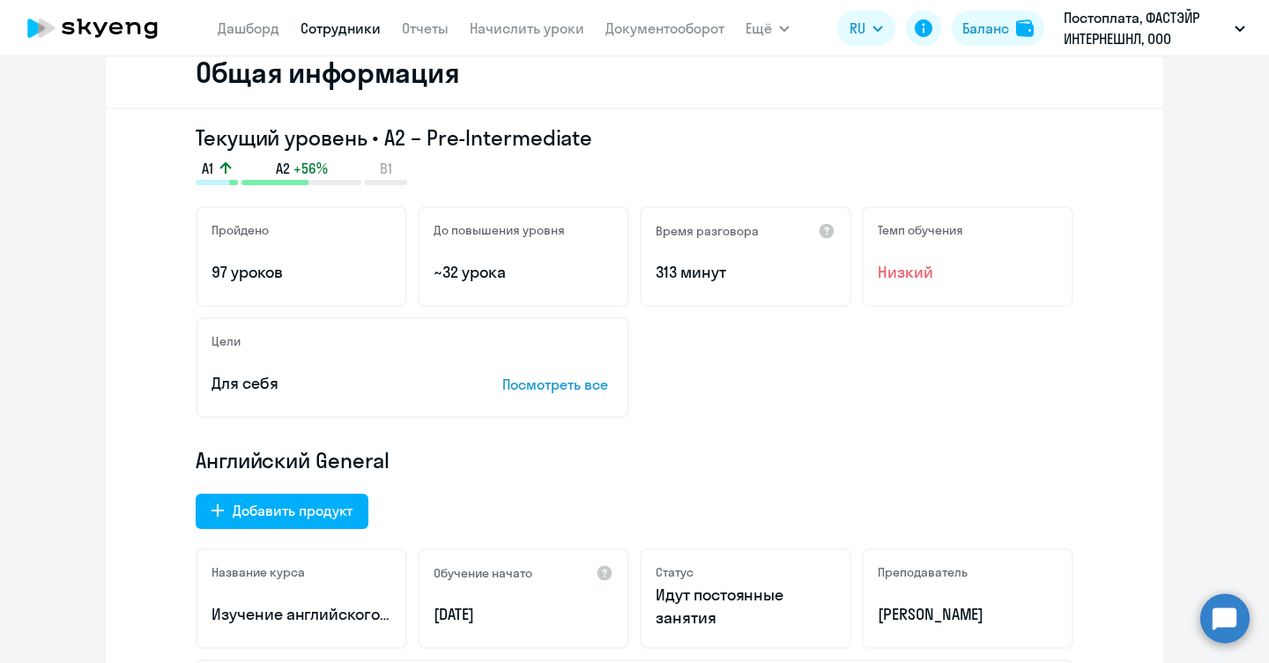
click at [574, 387] on p "Посмотреть все" at bounding box center [557, 384] width 111 height 21
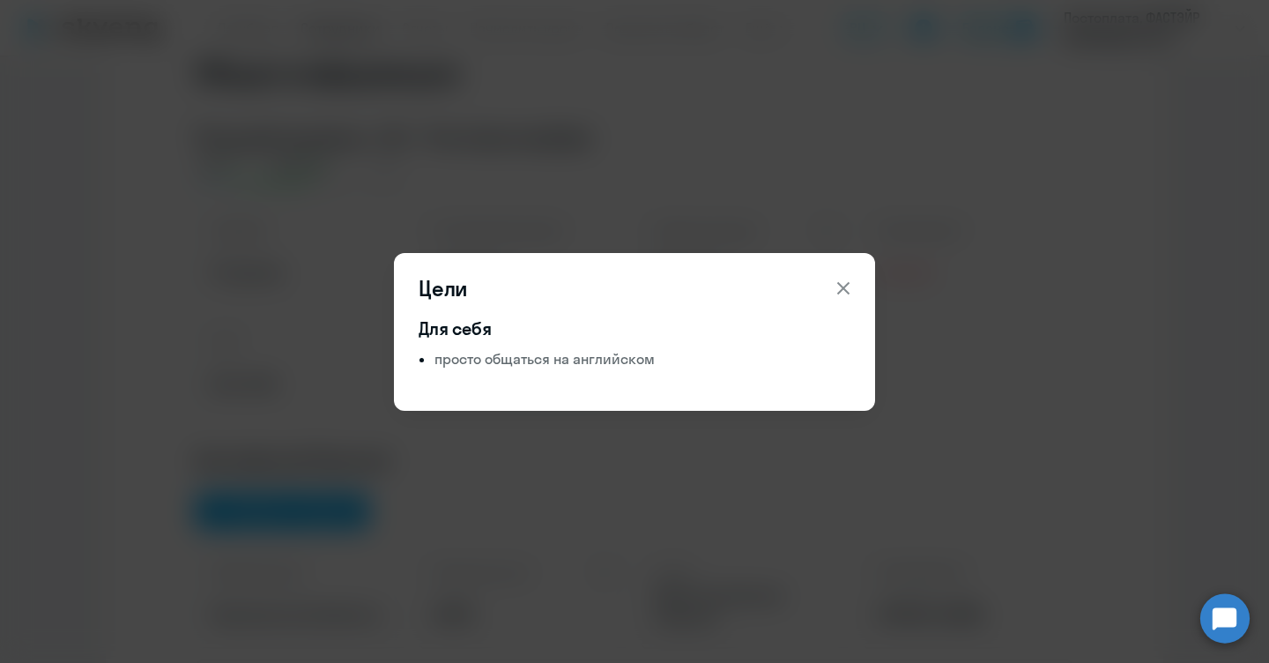
click at [856, 292] on button at bounding box center [843, 288] width 35 height 35
